Goal: Find specific page/section: Find specific page/section

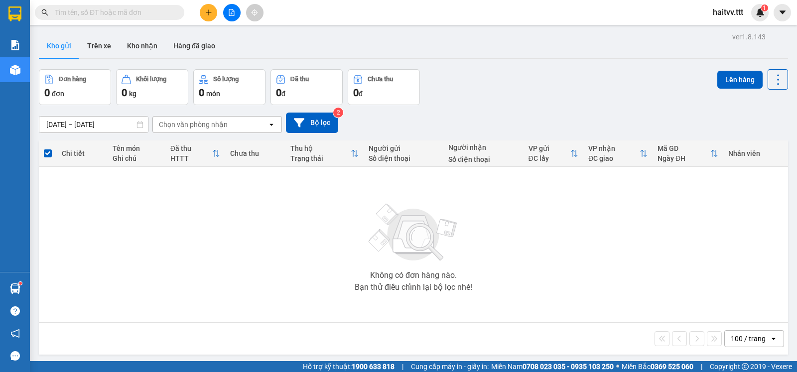
click at [185, 129] on div "Chọn văn phòng nhận" at bounding box center [193, 125] width 69 height 10
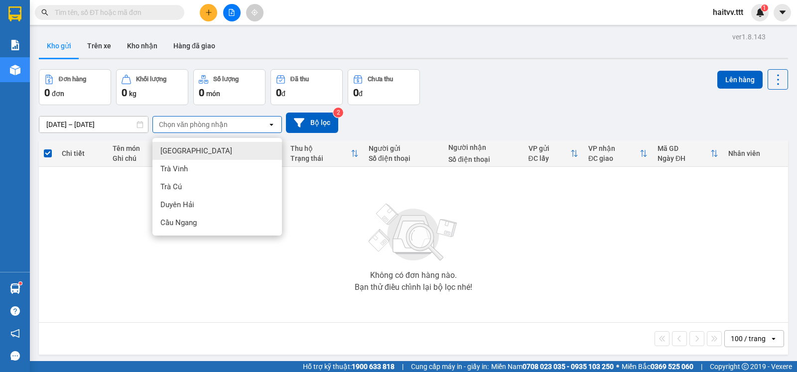
click at [403, 132] on div "[DATE] – [DATE] Press the down arrow key to interact with the calendar and sele…" at bounding box center [413, 123] width 749 height 20
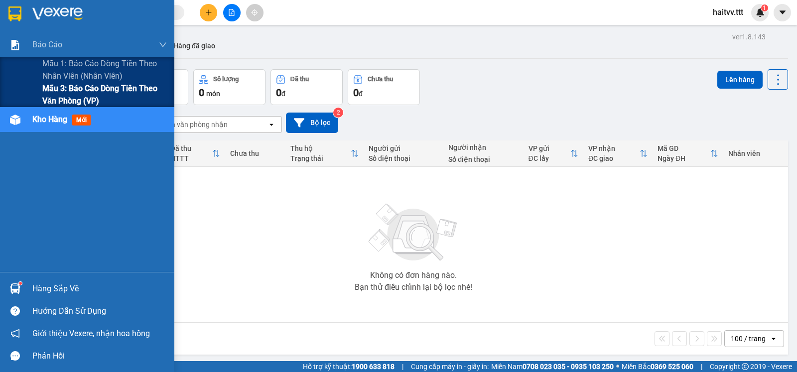
click at [89, 89] on span "Mẫu 3: Báo cáo dòng tiền theo văn phòng (VP)" at bounding box center [104, 94] width 125 height 25
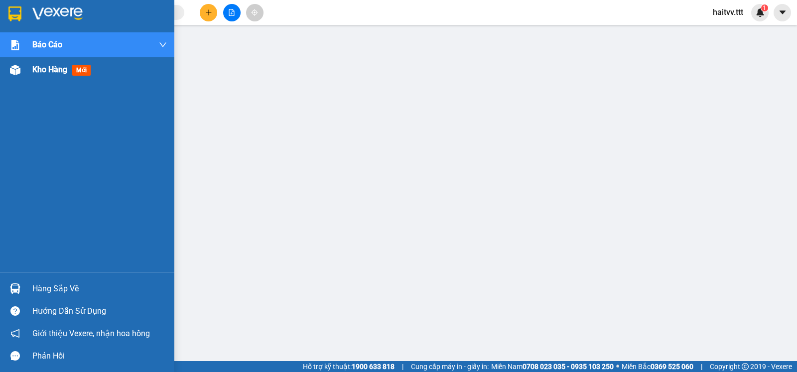
click at [52, 72] on span "Kho hàng" at bounding box center [49, 69] width 35 height 9
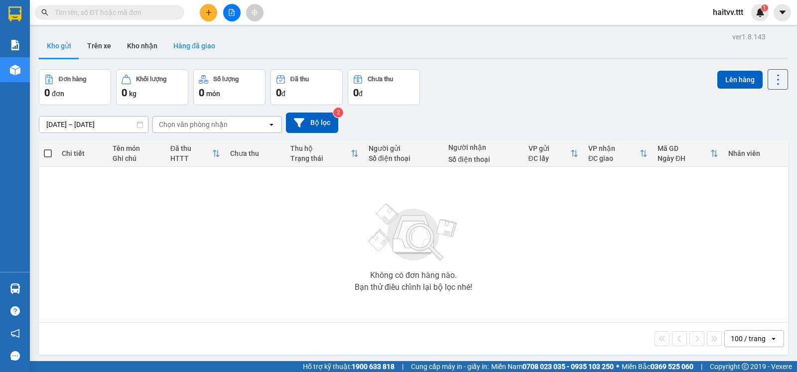
click at [192, 49] on button "Hàng đã giao" at bounding box center [194, 46] width 58 height 24
